Goal: Find specific page/section: Find specific page/section

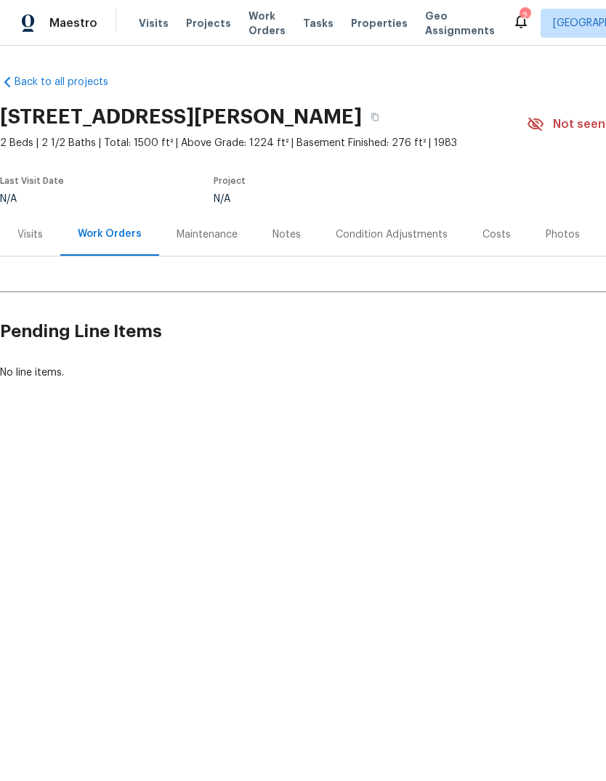
click at [550, 195] on section "[STREET_ADDRESS][PERSON_NAME] 2 Beds | 2 1/2 Baths | Total: 1500 ft² | Above Gr…" at bounding box center [410, 155] width 820 height 115
click at [558, 195] on section "10490 W Jewell Ave Apt C, Lakewood, CO 80232 2 Beds | 2 1/2 Baths | Total: 1500…" at bounding box center [410, 155] width 820 height 115
click at [508, 87] on div "Back to all projects 10490 W Jewell Ave Apt C, Lakewood, CO 80232 2 Beds | 2 1/…" at bounding box center [410, 227] width 820 height 328
click at [556, 195] on section "10490 W Jewell Ave Apt C, Lakewood, CO 80232 2 Beds | 2 1/2 Baths | Total: 1500…" at bounding box center [410, 155] width 820 height 115
click at [412, 195] on div "N/A" at bounding box center [352, 199] width 279 height 10
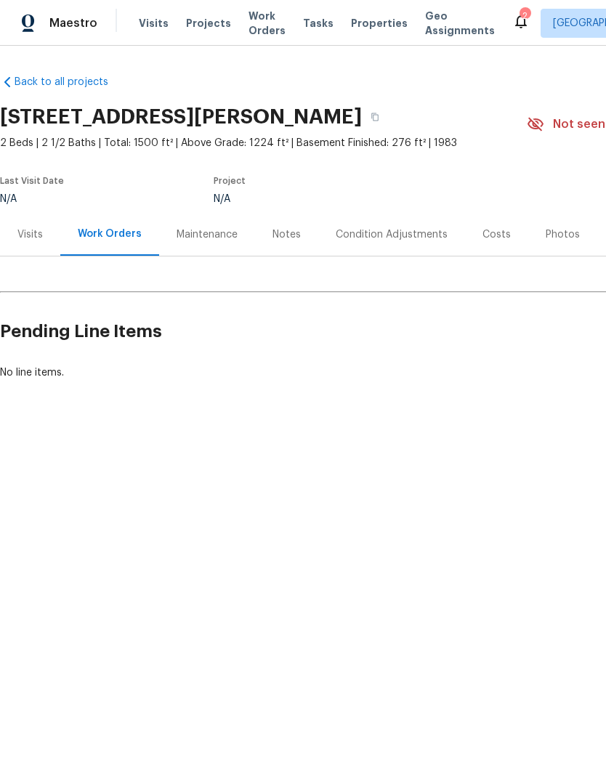
click at [550, 195] on section "10490 W Jewell Ave Apt C, Lakewood, CO 80232 2 Beds | 2 1/2 Baths | Total: 1500…" at bounding box center [410, 155] width 820 height 115
click at [564, 195] on section "10490 W Jewell Ave Apt C, Lakewood, CO 80232 2 Beds | 2 1/2 Baths | Total: 1500…" at bounding box center [410, 155] width 820 height 115
click at [234, 195] on div "N/A" at bounding box center [352, 199] width 279 height 10
click at [537, 195] on section "10490 W Jewell Ave Apt C, Lakewood, CO 80232 2 Beds | 2 1/2 Baths | Total: 1500…" at bounding box center [410, 155] width 820 height 115
click at [572, 86] on div "Back to all projects 10490 W Jewell Ave Apt C, Lakewood, CO 80232 2 Beds | 2 1/…" at bounding box center [410, 227] width 820 height 328
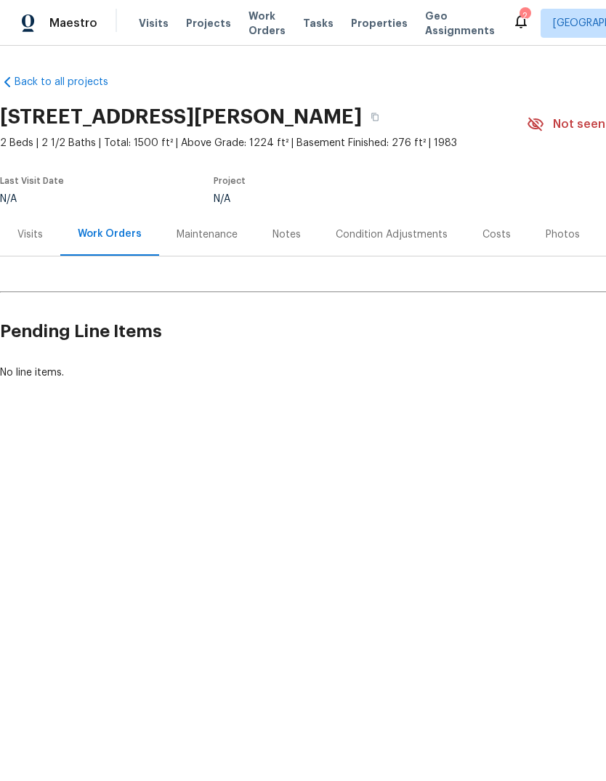
click at [571, 86] on div "Back to all projects 10490 W Jewell Ave Apt C, Lakewood, CO 80232 2 Beds | 2 1/…" at bounding box center [410, 227] width 820 height 328
click at [480, 197] on div "N/A" at bounding box center [352, 199] width 279 height 10
click at [357, 195] on div "N/A" at bounding box center [352, 199] width 279 height 10
click at [576, 86] on div "Back to all projects 10490 W Jewell Ave Apt C, Lakewood, CO 80232 2 Beds | 2 1/…" at bounding box center [410, 227] width 820 height 328
click at [510, 195] on section "10490 W Jewell Ave Apt C, Lakewood, CO 80232 2 Beds | 2 1/2 Baths | Total: 1500…" at bounding box center [410, 155] width 820 height 115
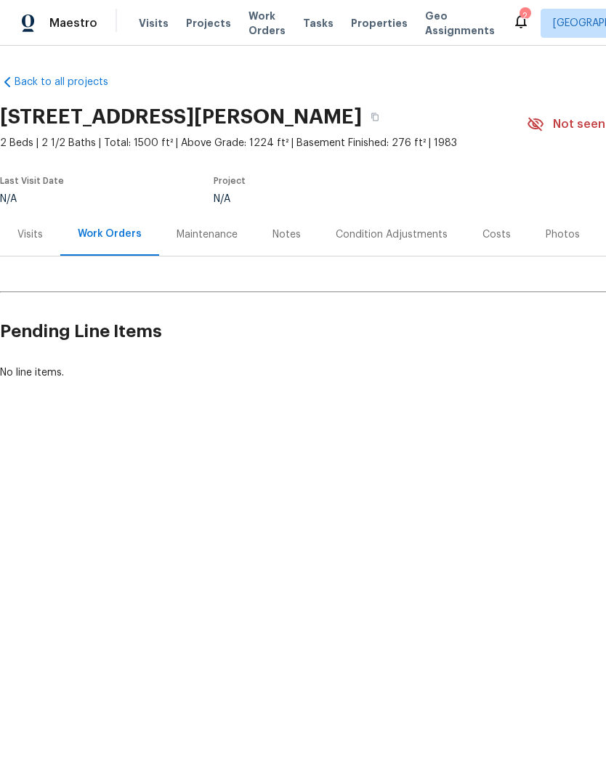
click at [229, 102] on div "[STREET_ADDRESS][PERSON_NAME]" at bounding box center [263, 117] width 526 height 38
click at [573, 86] on div "Back to all projects 10490 W Jewell Ave Apt C, Lakewood, CO 80232 2 Beds | 2 1/…" at bounding box center [410, 227] width 820 height 328
click at [397, 195] on div "N/A" at bounding box center [352, 199] width 279 height 10
click at [408, 195] on div "N/A" at bounding box center [352, 199] width 279 height 10
click at [418, 195] on div "N/A" at bounding box center [352, 199] width 279 height 10
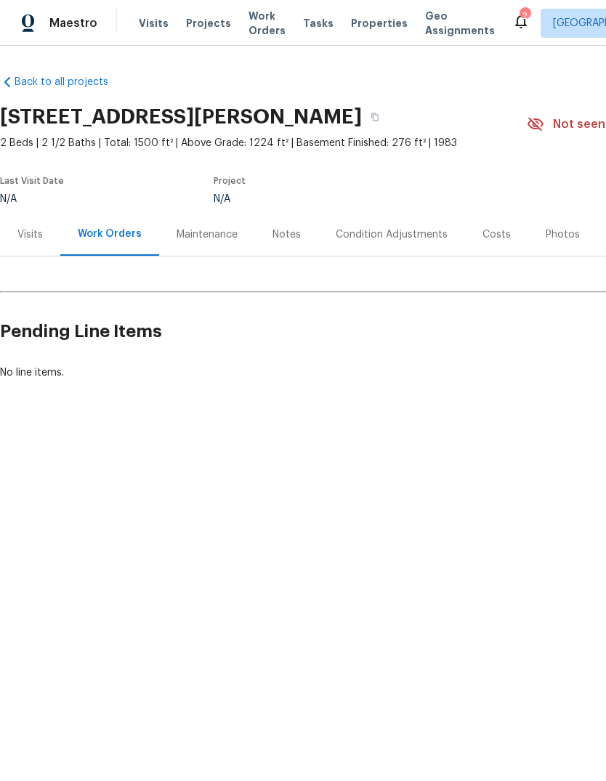
click at [545, 195] on section "10490 W Jewell Ave Apt C, Lakewood, CO 80232 2 Beds | 2 1/2 Baths | Total: 1500…" at bounding box center [410, 155] width 820 height 115
click at [539, 195] on section "10490 W Jewell Ave Apt C, Lakewood, CO 80232 2 Beds | 2 1/2 Baths | Total: 1500…" at bounding box center [410, 155] width 820 height 115
click at [537, 195] on section "10490 W Jewell Ave Apt C, Lakewood, CO 80232 2 Beds | 2 1/2 Baths | Total: 1500…" at bounding box center [410, 155] width 820 height 115
click at [482, 195] on div "N/A" at bounding box center [352, 199] width 279 height 10
click at [502, 195] on section "10490 W Jewell Ave Apt C, Lakewood, CO 80232 2 Beds | 2 1/2 Baths | Total: 1500…" at bounding box center [410, 155] width 820 height 115
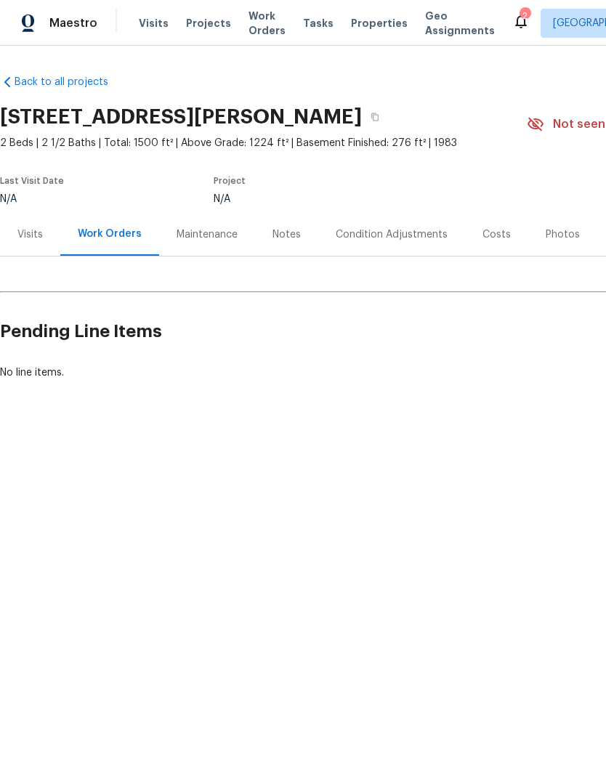
click at [372, 195] on div "N/A" at bounding box center [352, 199] width 279 height 10
click at [485, 195] on div "N/A" at bounding box center [352, 199] width 279 height 10
click at [538, 195] on section "10490 W Jewell Ave Apt C, Lakewood, CO 80232 2 Beds | 2 1/2 Baths | Total: 1500…" at bounding box center [410, 155] width 820 height 115
click at [468, 195] on div "N/A" at bounding box center [352, 199] width 279 height 10
click at [565, 195] on section "10490 W Jewell Ave Apt C, Lakewood, CO 80232 2 Beds | 2 1/2 Baths | Total: 1500…" at bounding box center [410, 155] width 820 height 115
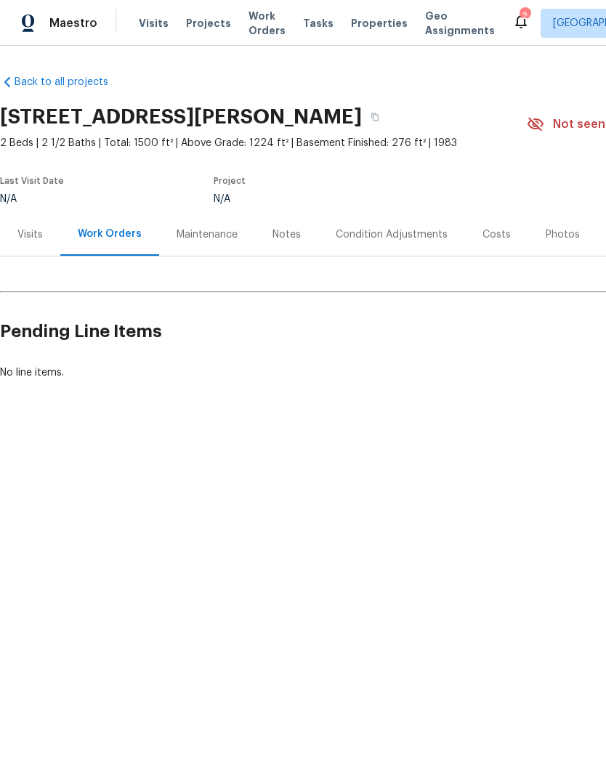
click at [577, 88] on div "Back to all projects 10490 W Jewell Ave Apt C, Lakewood, CO 80232 2 Beds | 2 1/…" at bounding box center [410, 227] width 820 height 328
click at [267, 195] on div "N/A" at bounding box center [352, 199] width 279 height 10
click at [365, 195] on div "N/A" at bounding box center [352, 199] width 279 height 10
click at [537, 195] on section "10490 W Jewell Ave Apt C, Lakewood, CO 80232 2 Beds | 2 1/2 Baths | Total: 1500…" at bounding box center [410, 155] width 820 height 115
click at [338, 195] on div "N/A" at bounding box center [352, 199] width 279 height 10
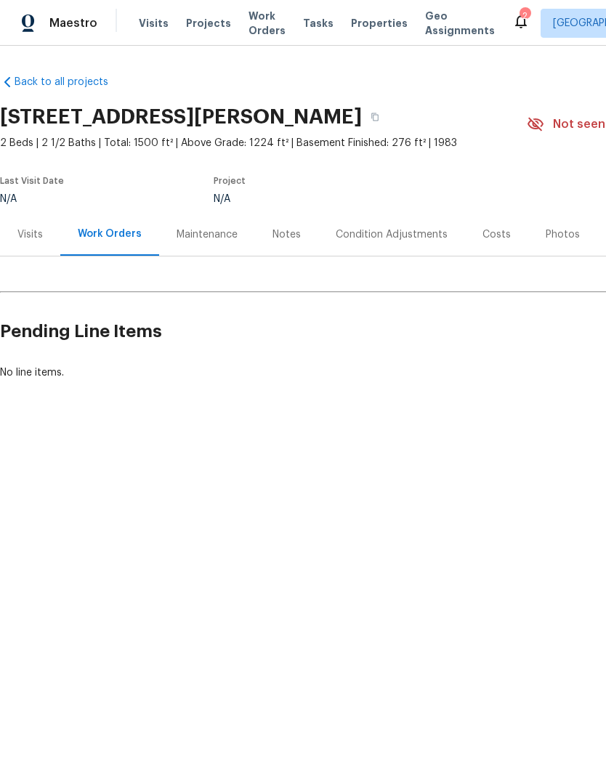
click at [556, 195] on section "10490 W Jewell Ave Apt C, Lakewood, CO 80232 2 Beds | 2 1/2 Baths | Total: 1500…" at bounding box center [410, 155] width 820 height 115
click at [339, 195] on div "N/A" at bounding box center [352, 199] width 279 height 10
click at [537, 195] on section "10490 W Jewell Ave Apt C, Lakewood, CO 80232 2 Beds | 2 1/2 Baths | Total: 1500…" at bounding box center [410, 155] width 820 height 115
click at [564, 195] on section "10490 W Jewell Ave Apt C, Lakewood, CO 80232 2 Beds | 2 1/2 Baths | Total: 1500…" at bounding box center [410, 155] width 820 height 115
click at [558, 195] on section "10490 W Jewell Ave Apt C, Lakewood, CO 80232 2 Beds | 2 1/2 Baths | Total: 1500…" at bounding box center [410, 155] width 820 height 115
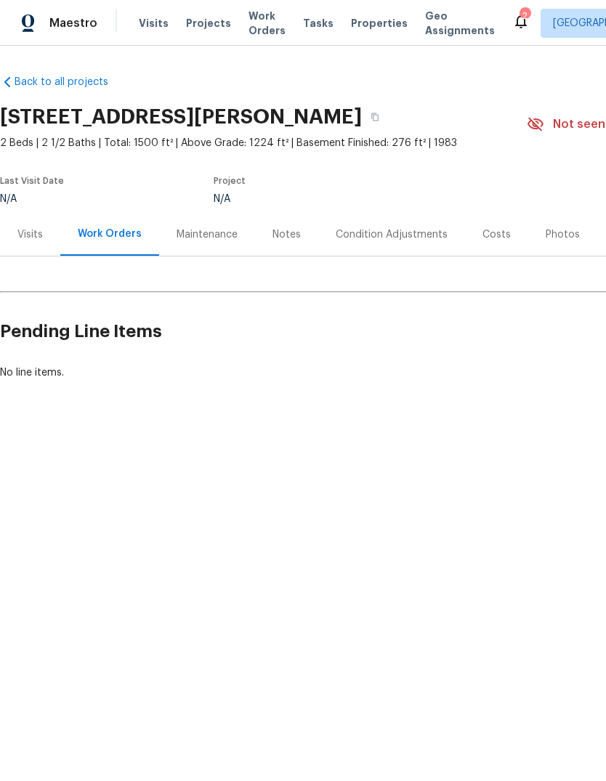
click at [558, 195] on section "10490 W Jewell Ave Apt C, Lakewood, CO 80232 2 Beds | 2 1/2 Baths | Total: 1500…" at bounding box center [410, 155] width 820 height 115
click at [537, 195] on section "10490 W Jewell Ave Apt C, Lakewood, CO 80232 2 Beds | 2 1/2 Baths | Total: 1500…" at bounding box center [410, 155] width 820 height 115
click at [538, 195] on section "10490 W Jewell Ave Apt C, Lakewood, CO 80232 2 Beds | 2 1/2 Baths | Total: 1500…" at bounding box center [410, 155] width 820 height 115
click at [537, 195] on section "10490 W Jewell Ave Apt C, Lakewood, CO 80232 2 Beds | 2 1/2 Baths | Total: 1500…" at bounding box center [410, 155] width 820 height 115
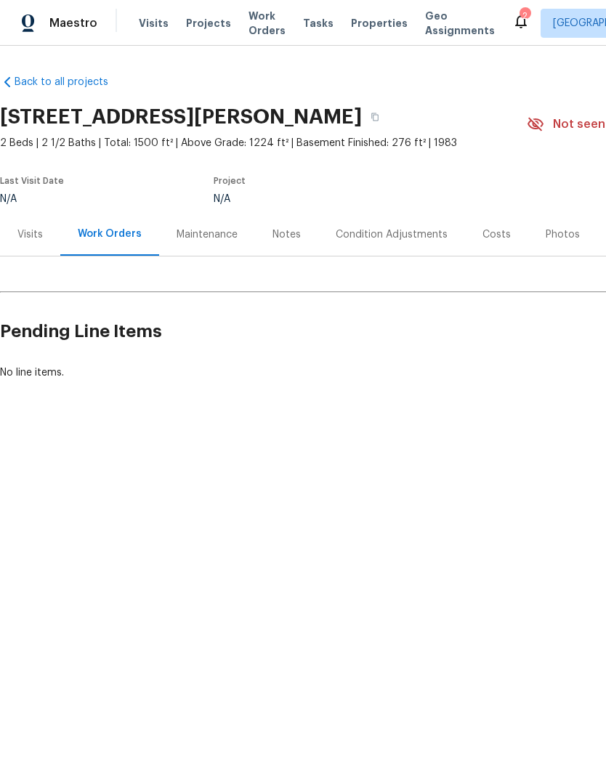
click at [564, 195] on section "10490 W Jewell Ave Apt C, Lakewood, CO 80232 2 Beds | 2 1/2 Baths | Total: 1500…" at bounding box center [410, 155] width 820 height 115
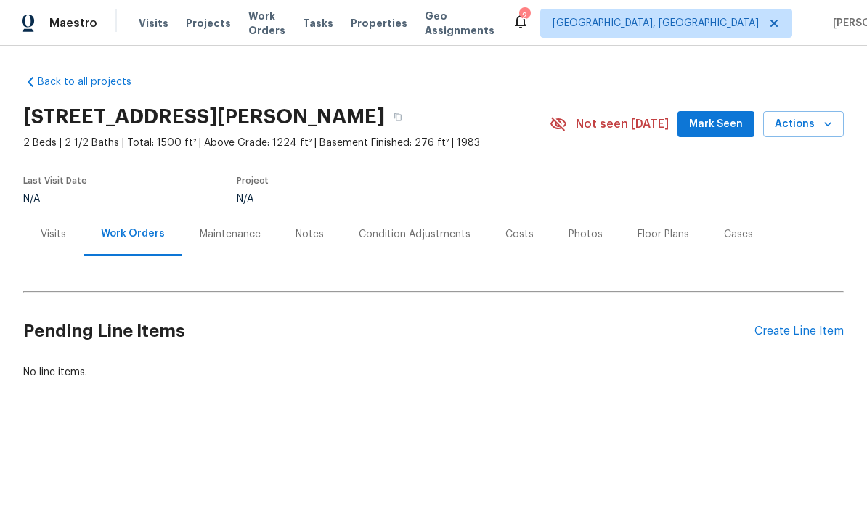
click at [581, 468] on div "Back to all projects 10490 W Jewell Ave Apt C, Lakewood, CO 80232 2 Beds | 2 1/…" at bounding box center [433, 262] width 867 height 433
click at [581, 463] on div "Back to all projects 10490 W Jewell Ave Apt C, Lakewood, CO 80232 2 Beds | 2 1/…" at bounding box center [433, 262] width 867 height 433
click at [582, 461] on div "Back to all projects 10490 W Jewell Ave Apt C, Lakewood, CO 80232 2 Beds | 2 1/…" at bounding box center [433, 262] width 867 height 433
click at [582, 447] on div "Back to all projects 10490 W Jewell Ave Apt C, Lakewood, CO 80232 2 Beds | 2 1/…" at bounding box center [433, 262] width 867 height 433
click at [582, 453] on div "Back to all projects 10490 W Jewell Ave Apt C, Lakewood, CO 80232 2 Beds | 2 1/…" at bounding box center [433, 262] width 867 height 433
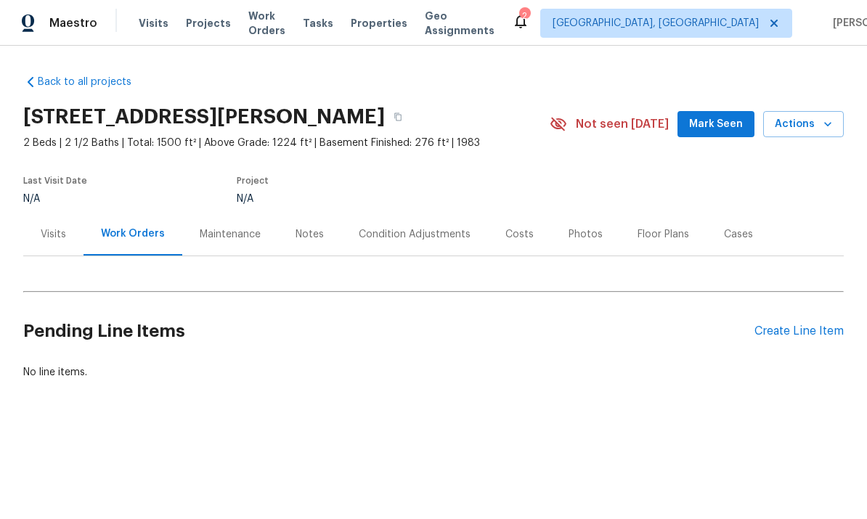
click at [567, 132] on icon at bounding box center [558, 123] width 17 height 17
click at [605, 104] on div "10490 W Jewell Ave Apt C, Lakewood, CO 80232 2 Beds | 2 1/2 Baths | Total: 1500…" at bounding box center [433, 124] width 820 height 52
click at [582, 110] on div "10490 W Jewell Ave Apt C, Lakewood, CO 80232 2 Beds | 2 1/2 Baths | Total: 1500…" at bounding box center [433, 124] width 820 height 52
click at [582, 359] on h2 "Pending Line Items" at bounding box center [388, 332] width 731 height 68
click at [605, 127] on span "Not seen [DATE]" at bounding box center [622, 124] width 93 height 15
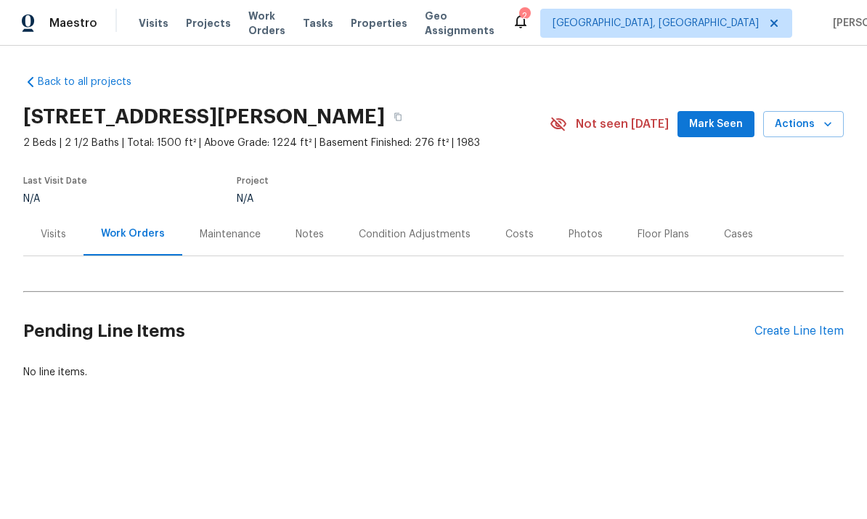
click at [605, 132] on div "Not seen [DATE]" at bounding box center [614, 123] width 128 height 17
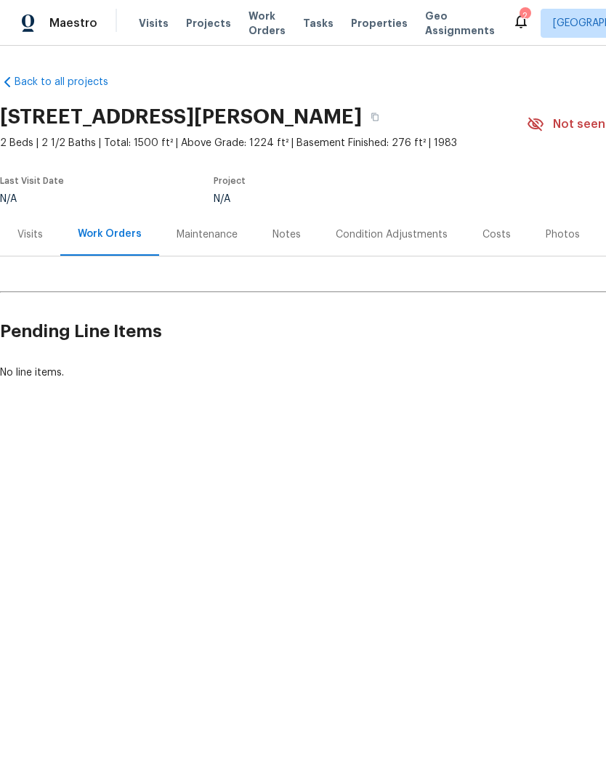
click at [537, 195] on section "10490 W Jewell Ave Apt C, Lakewood, CO 80232 2 Beds | 2 1/2 Baths | Total: 1500…" at bounding box center [410, 155] width 820 height 115
click at [197, 102] on div "[STREET_ADDRESS][PERSON_NAME]" at bounding box center [263, 117] width 526 height 38
click at [375, 195] on div "N/A" at bounding box center [352, 199] width 279 height 10
click at [568, 195] on section "10490 W Jewell Ave Apt C, Lakewood, CO 80232 2 Beds | 2 1/2 Baths | Total: 1500…" at bounding box center [410, 155] width 820 height 115
click at [344, 195] on div "N/A" at bounding box center [352, 199] width 279 height 10
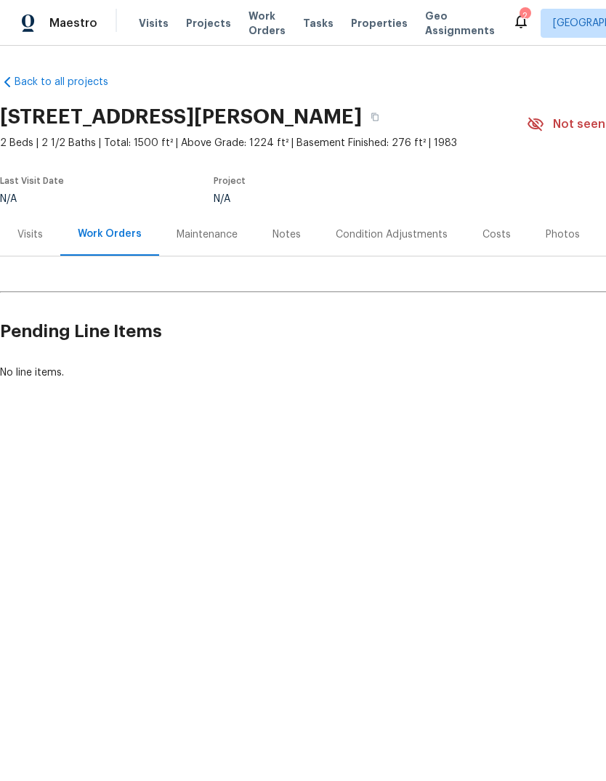
click at [290, 100] on div "[STREET_ADDRESS][PERSON_NAME]" at bounding box center [263, 117] width 526 height 38
click at [268, 195] on div "N/A" at bounding box center [352, 199] width 279 height 10
click at [529, 213] on div "Photos" at bounding box center [562, 234] width 69 height 43
